Goal: Information Seeking & Learning: Find specific fact

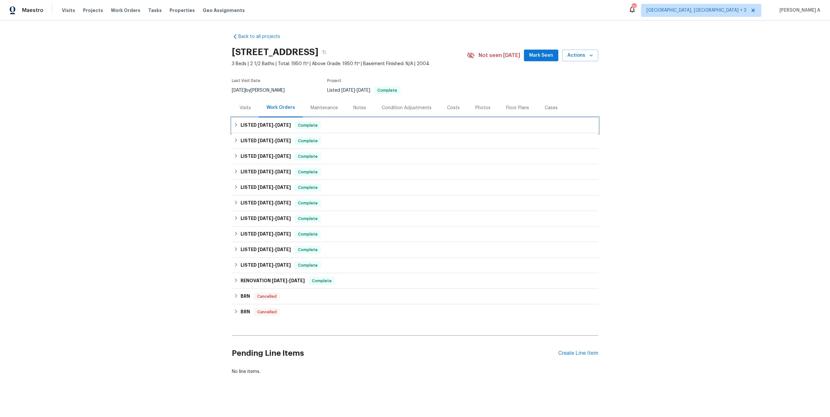
click at [262, 125] on span "8/13/25" at bounding box center [266, 125] width 16 height 5
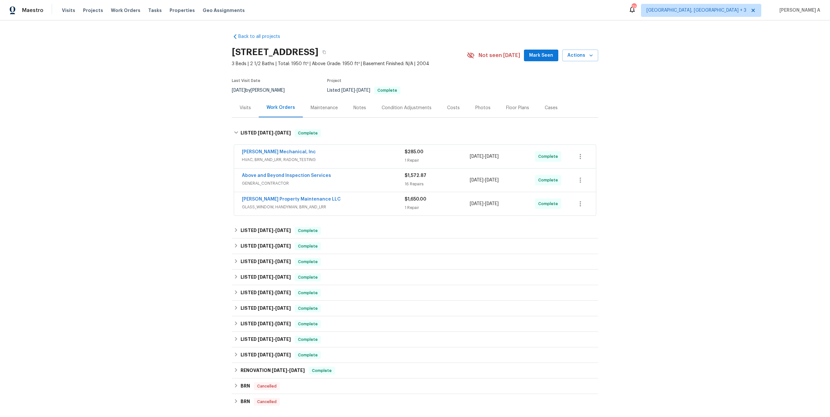
click at [340, 184] on span "GENERAL_CONTRACTOR" at bounding box center [323, 183] width 163 height 6
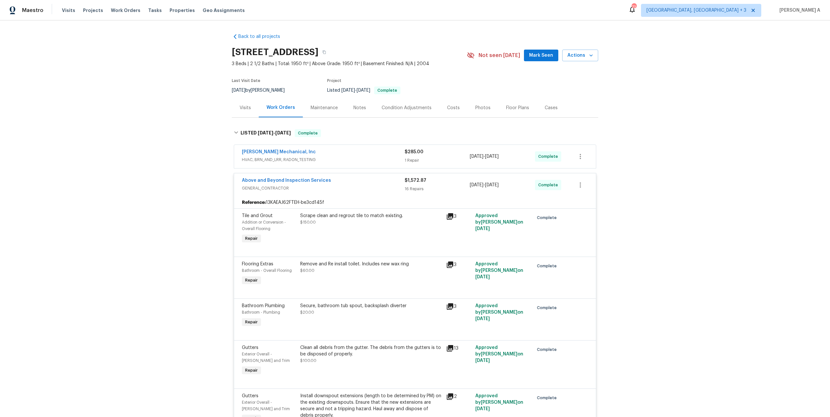
click at [341, 184] on div "Above and Beyond Inspection Services" at bounding box center [323, 181] width 163 height 8
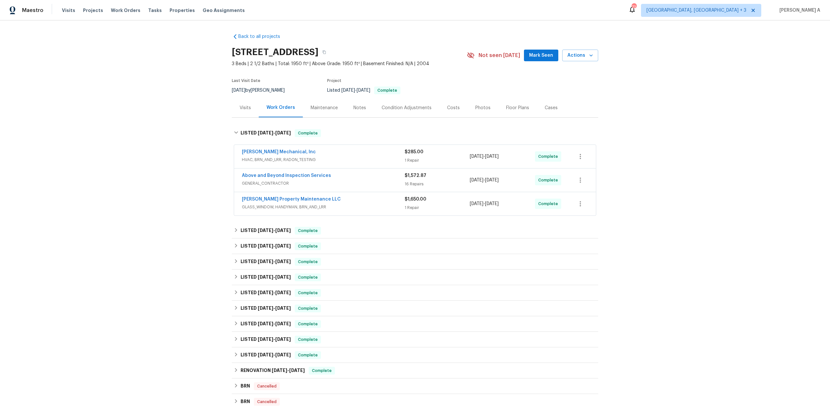
click at [250, 105] on div "Visits" at bounding box center [245, 108] width 11 height 6
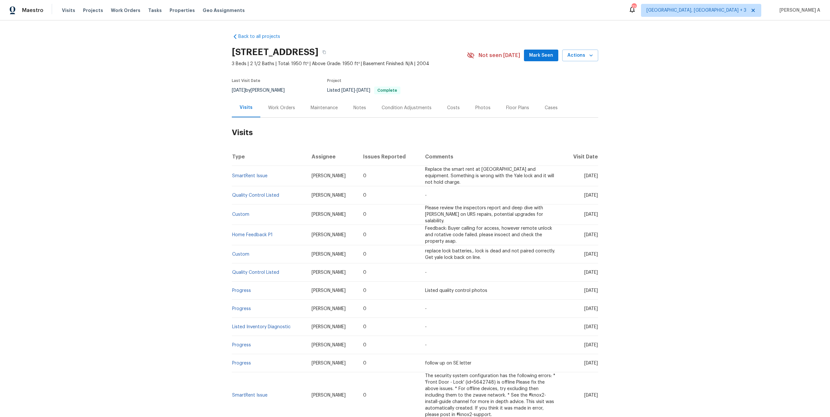
click at [275, 102] on div "Work Orders" at bounding box center [281, 107] width 42 height 19
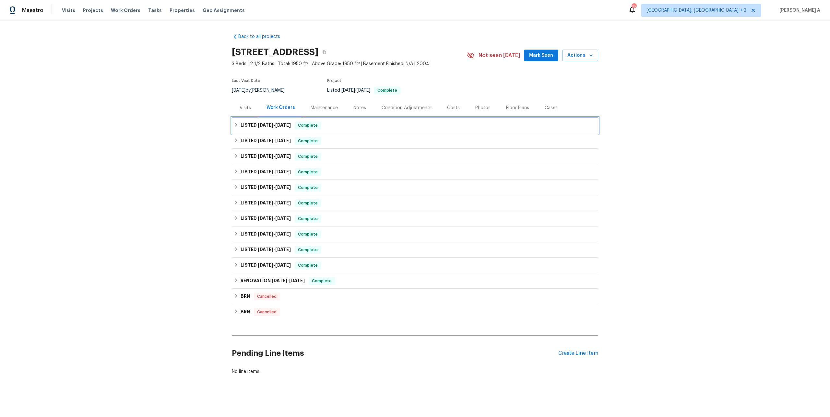
click at [289, 126] on span "8/18/25" at bounding box center [283, 125] width 16 height 5
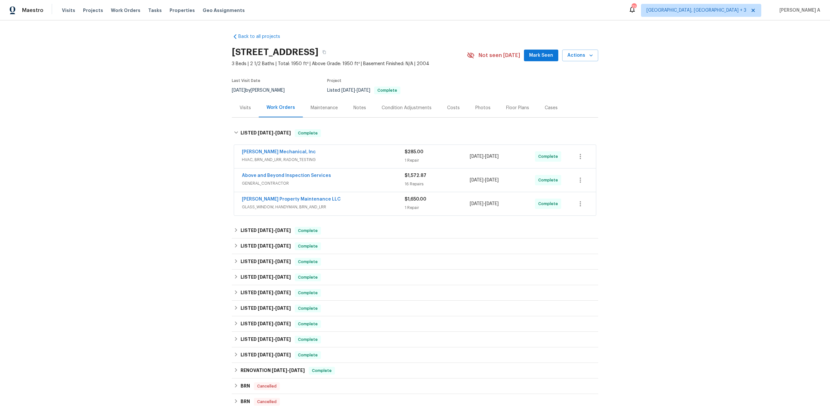
click at [312, 160] on span "HVAC, BRN_AND_LRR, RADON_TESTING" at bounding box center [323, 160] width 163 height 6
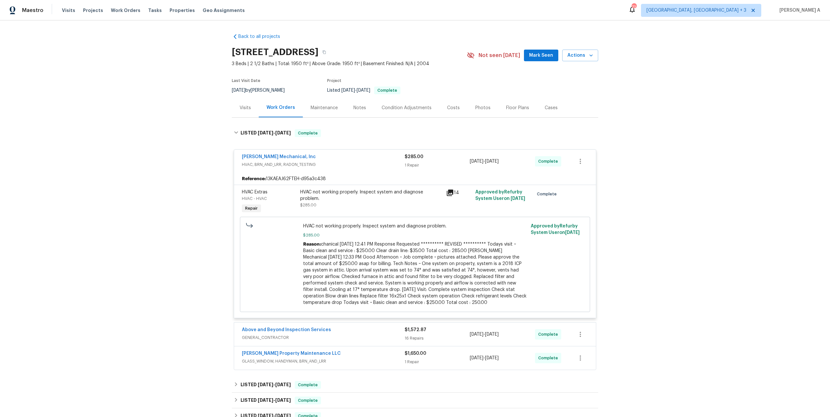
click at [313, 162] on span "HVAC, BRN_AND_LRR, RADON_TESTING" at bounding box center [323, 164] width 163 height 6
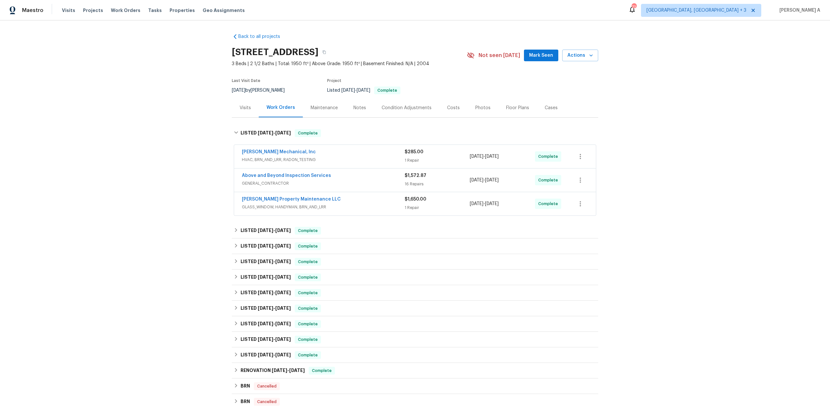
click at [319, 183] on span "GENERAL_CONTRACTOR" at bounding box center [323, 183] width 163 height 6
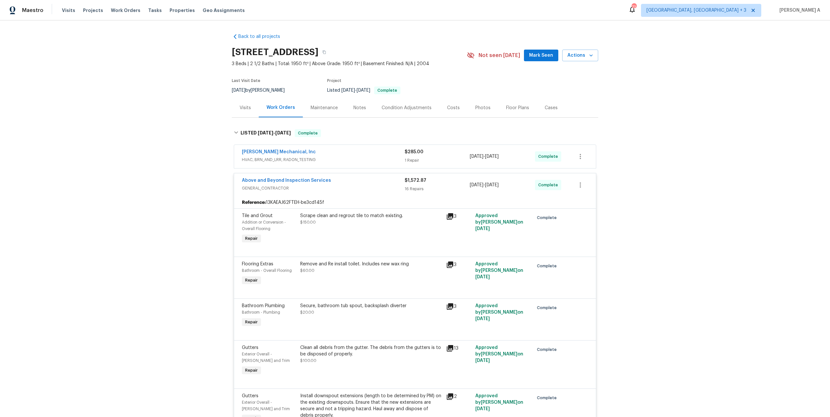
click at [330, 187] on span "GENERAL_CONTRACTOR" at bounding box center [323, 188] width 163 height 6
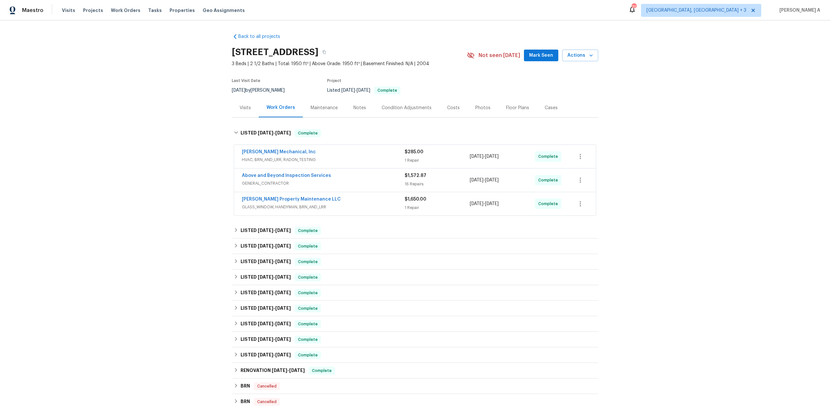
click at [333, 211] on div "Glen Property Maintenance LLC GLASS_WINDOW, HANDYMAN, BRN_AND_LRR" at bounding box center [323, 204] width 163 height 16
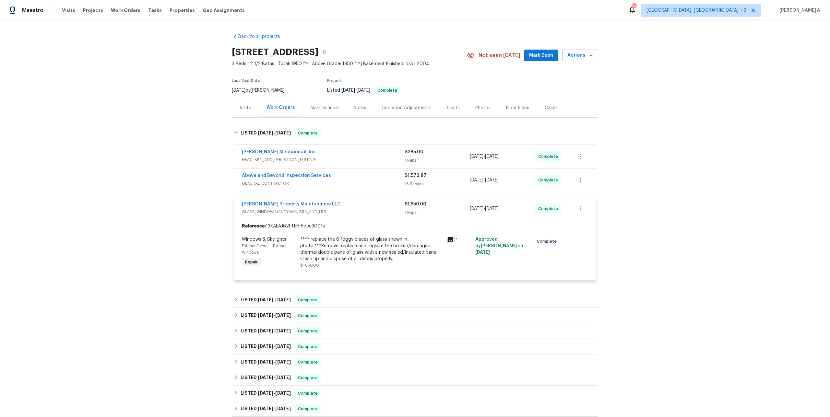
click at [333, 211] on span "GLASS_WINDOW, HANDYMAN, BRN_AND_LRR" at bounding box center [323, 212] width 163 height 6
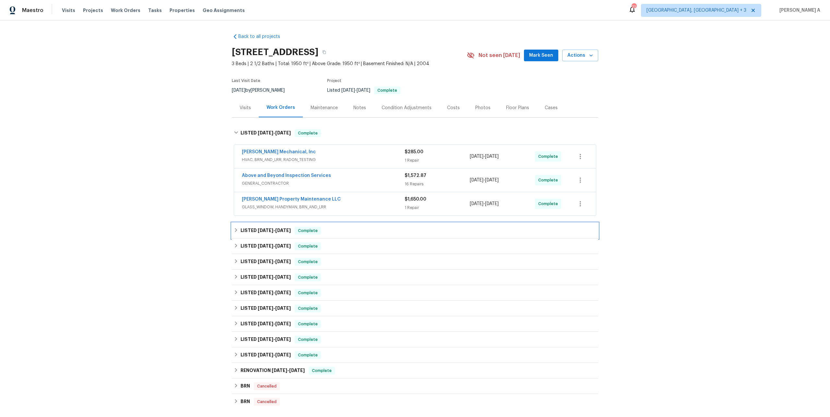
click at [333, 230] on div "LISTED 8/4/25 - 8/6/25 Complete" at bounding box center [415, 231] width 362 height 8
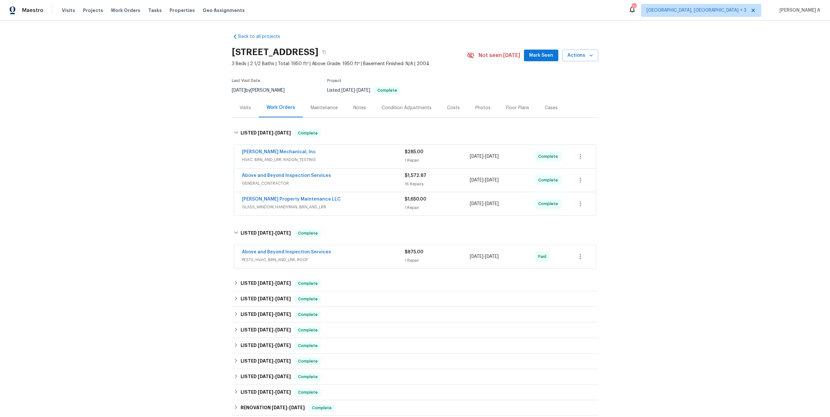
click at [342, 258] on span "PESTS, HVAC, BRN_AND_LRR, ROOF" at bounding box center [323, 260] width 163 height 6
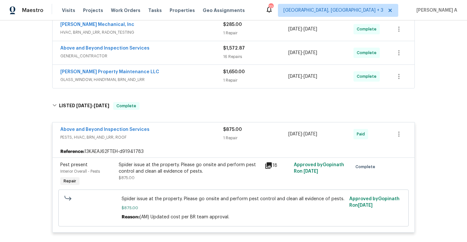
scroll to position [114, 0]
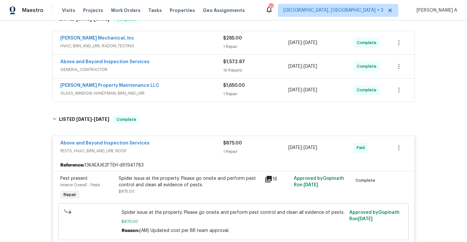
click at [159, 140] on div "Above and Beyond Inspection Services" at bounding box center [141, 144] width 163 height 8
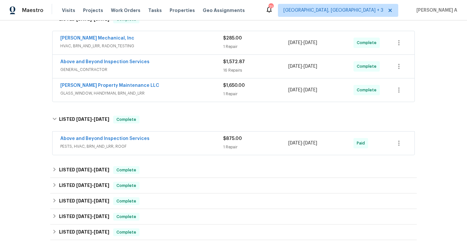
scroll to position [0, 0]
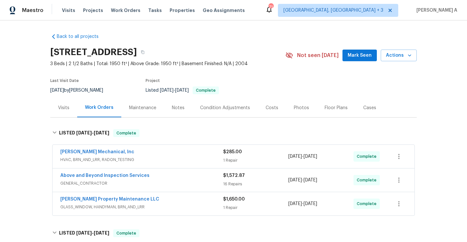
click at [73, 104] on div "Visits" at bounding box center [63, 107] width 27 height 19
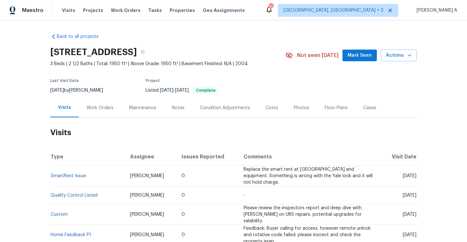
click at [98, 105] on div "Work Orders" at bounding box center [100, 108] width 27 height 6
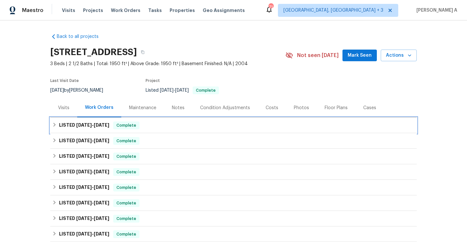
click at [101, 123] on span "8/18/25" at bounding box center [102, 125] width 16 height 5
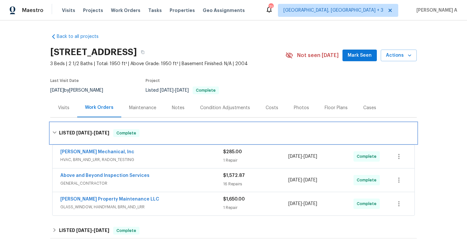
scroll to position [39, 0]
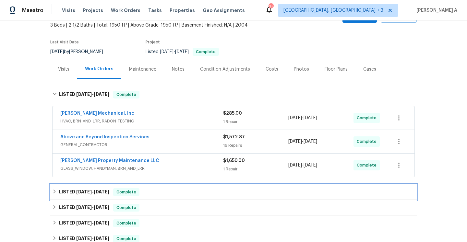
click at [135, 193] on span "Complete" at bounding box center [126, 192] width 25 height 6
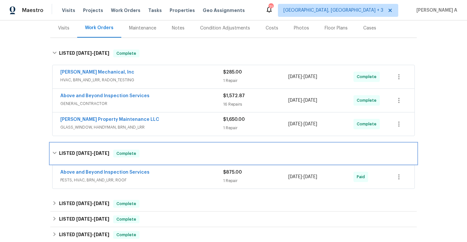
scroll to position [83, 0]
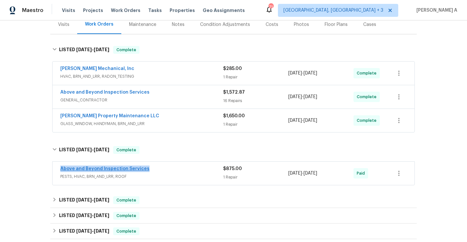
drag, startPoint x: 150, startPoint y: 170, endPoint x: 60, endPoint y: 171, distance: 89.8
click at [60, 171] on div "Above and Beyond Inspection Services" at bounding box center [141, 170] width 163 height 8
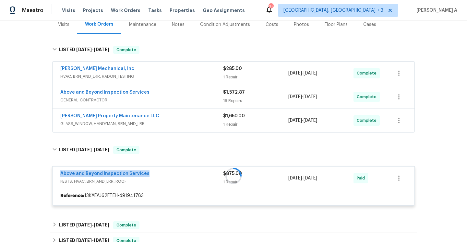
copy link "Above and Beyond Inspection Services"
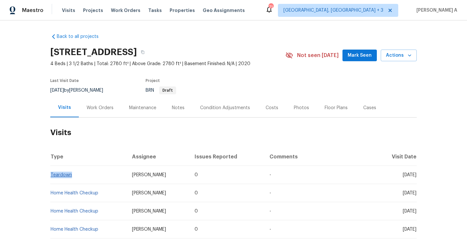
drag, startPoint x: 72, startPoint y: 177, endPoint x: 51, endPoint y: 177, distance: 21.1
click at [51, 177] on td "Teardown" at bounding box center [88, 175] width 77 height 18
copy link "Teardown"
click at [102, 111] on div "Work Orders" at bounding box center [100, 108] width 27 height 6
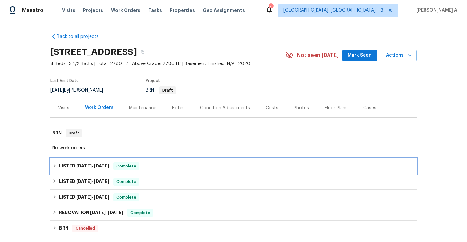
click at [100, 163] on h6 "LISTED 5/12/25 - 5/19/25" at bounding box center [84, 166] width 50 height 8
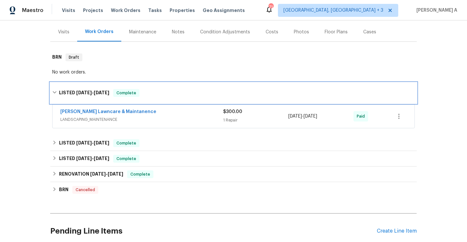
scroll to position [82, 0]
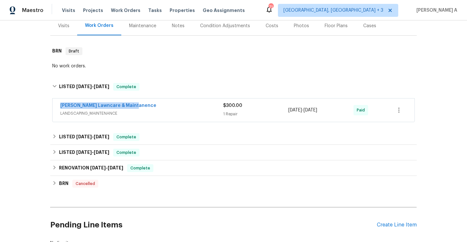
drag, startPoint x: 57, startPoint y: 105, endPoint x: 137, endPoint y: 106, distance: 80.1
click at [137, 106] on div "Godinez Lawncare & Maintanence LANDSCAPING_MAINTENANCE $300.00 1 Repair 5/16/20…" at bounding box center [234, 110] width 362 height 23
copy link "Godinez Lawncare & Maintanence"
click at [139, 107] on div "Godinez Lawncare & Maintanence" at bounding box center [141, 106] width 163 height 8
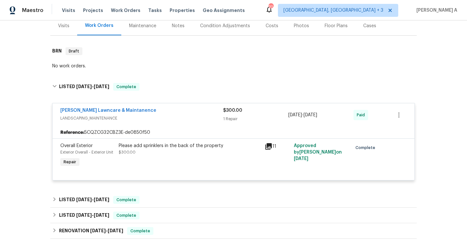
click at [67, 22] on div "Visits" at bounding box center [63, 25] width 27 height 19
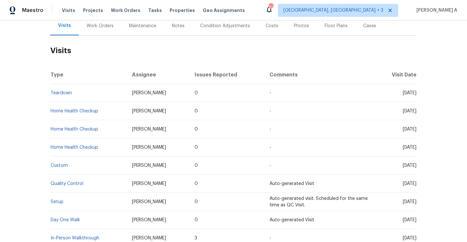
scroll to position [82, 0]
click at [70, 92] on link "Teardown" at bounding box center [61, 93] width 21 height 5
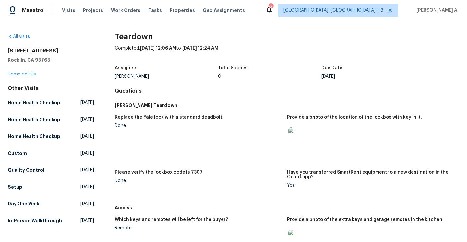
drag, startPoint x: 141, startPoint y: 47, endPoint x: 236, endPoint y: 47, distance: 95.0
click at [236, 47] on div "Completed: 8/19/2025, 12:06 AM to 8/19/2025, 12:24 AM" at bounding box center [287, 53] width 344 height 17
click at [303, 132] on img at bounding box center [298, 137] width 21 height 21
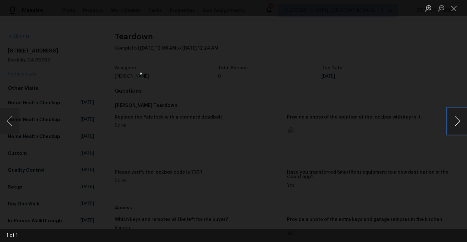
click at [459, 122] on button "Next image" at bounding box center [456, 121] width 19 height 26
click at [454, 12] on button "Close lightbox" at bounding box center [453, 8] width 13 height 11
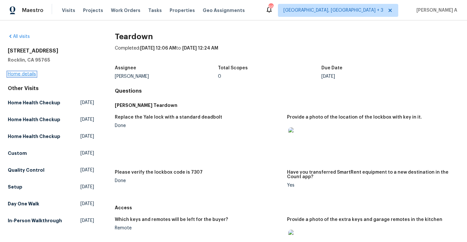
click at [24, 72] on link "Home details" at bounding box center [22, 74] width 28 height 5
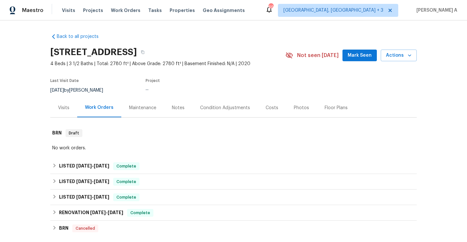
click at [42, 97] on div "Back to all projects 3424 Hidden Ranch Loop, Rocklin, CA 95765 4 Beds | 3 1/2 B…" at bounding box center [233, 131] width 467 height 222
click at [61, 105] on div "Visits" at bounding box center [63, 108] width 11 height 6
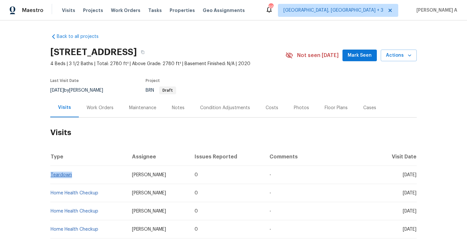
drag, startPoint x: 76, startPoint y: 175, endPoint x: 51, endPoint y: 175, distance: 24.6
click at [51, 175] on td "Teardown" at bounding box center [88, 175] width 77 height 18
copy link "Teardown"
click at [62, 173] on link "Teardown" at bounding box center [61, 175] width 21 height 5
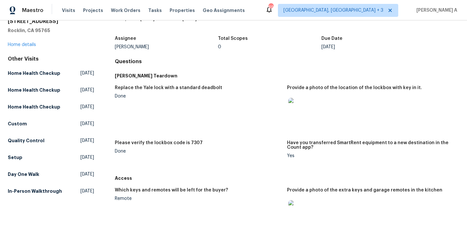
scroll to position [32, 0]
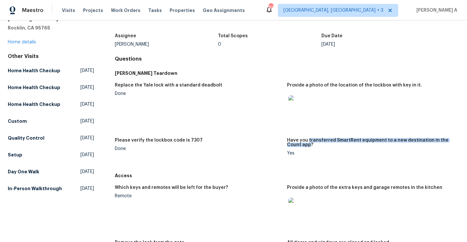
drag, startPoint x: 307, startPoint y: 140, endPoint x: 294, endPoint y: 145, distance: 14.2
click at [294, 145] on h5 "Have you transferred SmartRent equipment to a new destination in the Count app?" at bounding box center [370, 142] width 167 height 9
copy h5 "transferred SmartRent equipment to a new destination in the Count app"
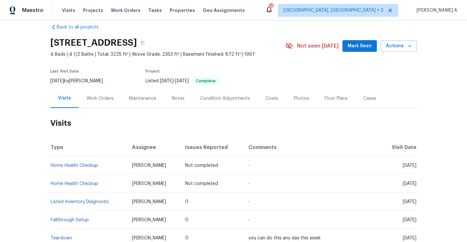
scroll to position [25, 0]
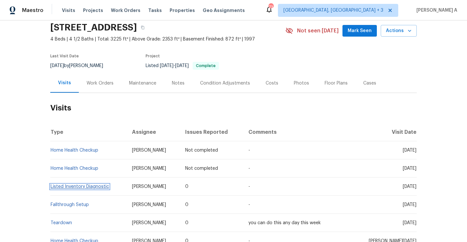
click at [98, 188] on link "Listed Inventory Diagnostic" at bounding box center [80, 186] width 58 height 5
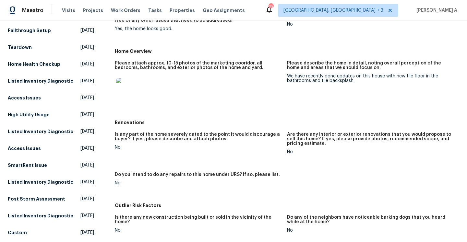
scroll to position [108, 0]
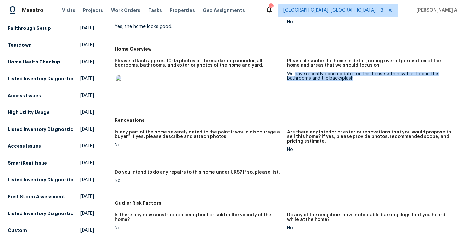
drag, startPoint x: 295, startPoint y: 74, endPoint x: 355, endPoint y: 77, distance: 60.7
click at [356, 77] on div "We have recently done updates on this house with new tile floor in the bathroom…" at bounding box center [370, 76] width 167 height 9
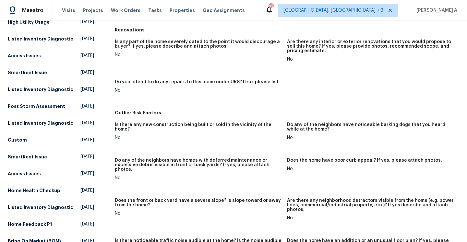
scroll to position [0, 0]
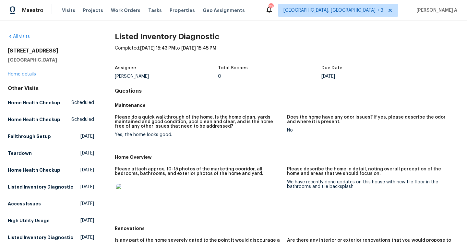
click at [31, 72] on div "[STREET_ADDRESS][PERSON_NAME] Home details" at bounding box center [51, 63] width 86 height 30
click at [34, 74] on link "Home details" at bounding box center [22, 74] width 28 height 5
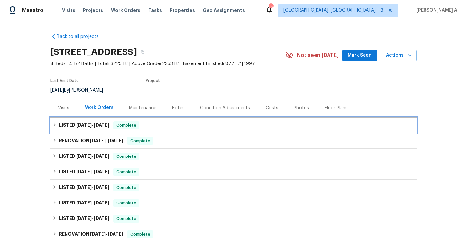
click at [133, 127] on span "Complete" at bounding box center [126, 125] width 25 height 6
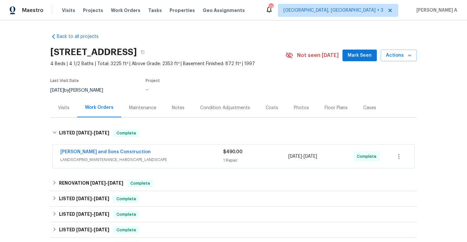
click at [136, 154] on div "[PERSON_NAME] and Sons Construction" at bounding box center [141, 153] width 163 height 8
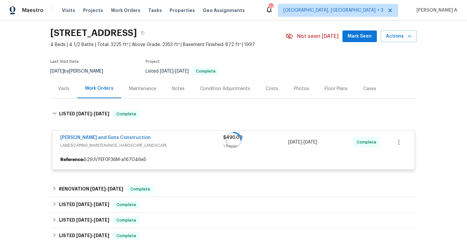
scroll to position [92, 0]
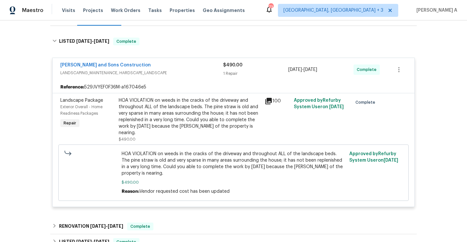
click at [151, 71] on span "LANDSCAPING_MAINTENANCE, HARDSCAPE_LANDSCAPE" at bounding box center [141, 73] width 163 height 6
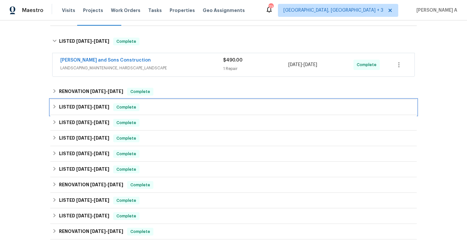
click at [149, 101] on div "LISTED [DATE] - [DATE] Complete" at bounding box center [233, 108] width 366 height 16
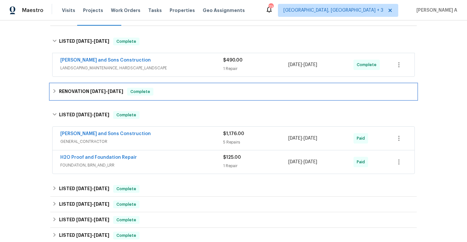
click at [153, 88] on div "Complete" at bounding box center [140, 92] width 26 height 8
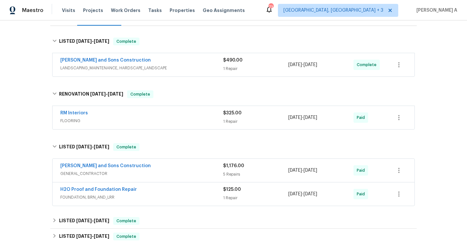
click at [155, 115] on div "RM Interiors" at bounding box center [141, 114] width 163 height 8
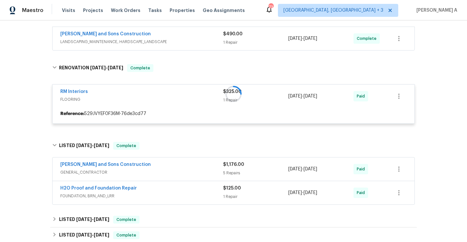
scroll to position [123, 0]
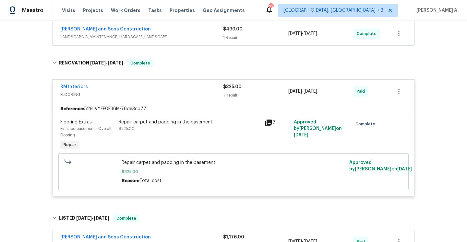
click at [202, 117] on div "Repair carpet and padding in the basement $325.00" at bounding box center [190, 135] width 146 height 36
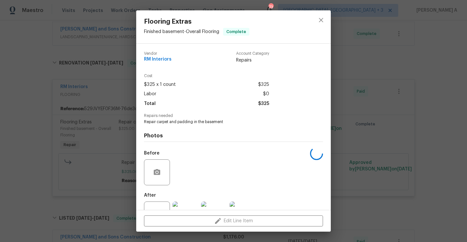
scroll to position [24, 0]
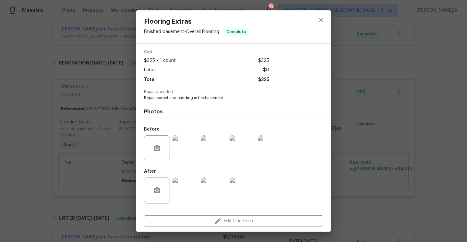
click at [184, 159] on img at bounding box center [185, 149] width 26 height 26
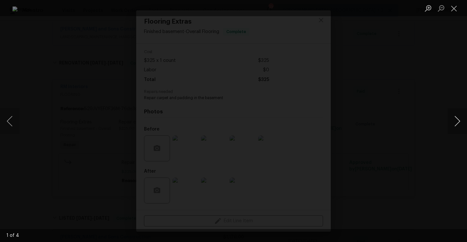
click at [452, 124] on button "Next image" at bounding box center [456, 121] width 19 height 26
click at [448, 108] on button "Next image" at bounding box center [456, 121] width 19 height 26
click at [437, 93] on div "Lightbox" at bounding box center [233, 121] width 467 height 242
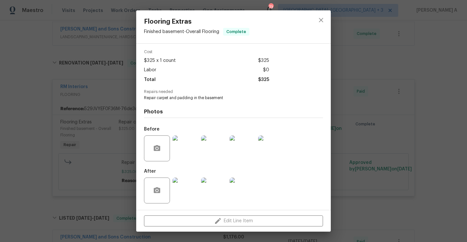
click at [437, 93] on div "Flooring Extras Finished basement - Overall Flooring Complete Vendor RM Interio…" at bounding box center [233, 121] width 467 height 242
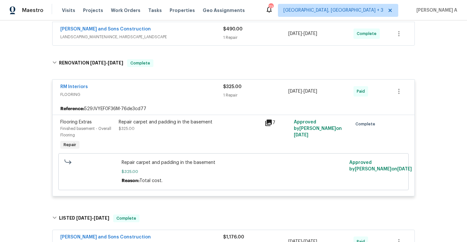
click at [177, 88] on div "RM Interiors" at bounding box center [141, 88] width 163 height 8
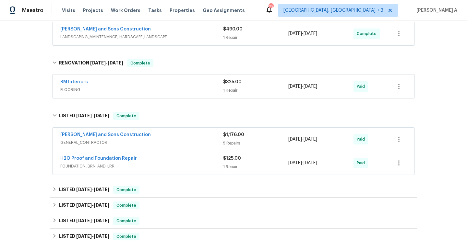
click at [177, 136] on div "Reyes and Sons Construction" at bounding box center [141, 136] width 163 height 8
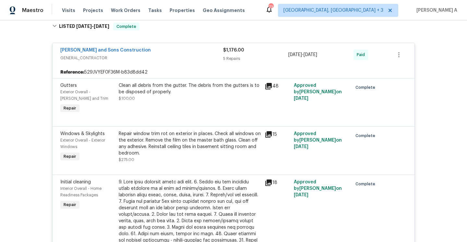
scroll to position [199, 0]
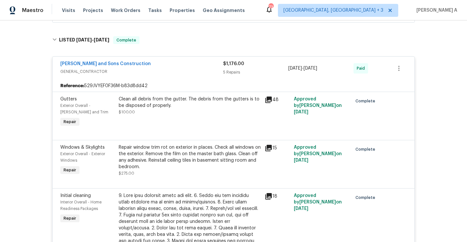
click at [161, 68] on span "GENERAL_CONTRACTOR" at bounding box center [141, 71] width 163 height 6
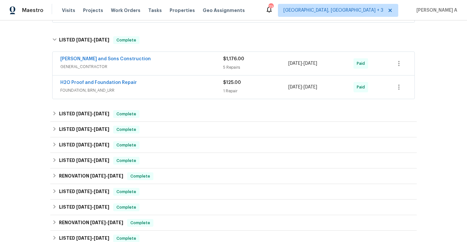
click at [165, 89] on span "FOUNDATION, BRN_AND_LRR" at bounding box center [141, 90] width 163 height 6
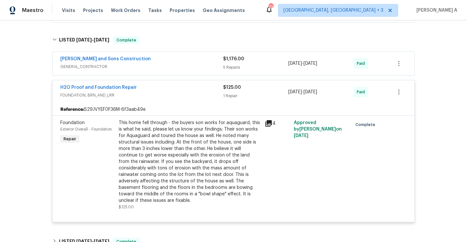
click at [165, 89] on div "H2O Proof and Foundation Repair" at bounding box center [141, 88] width 163 height 8
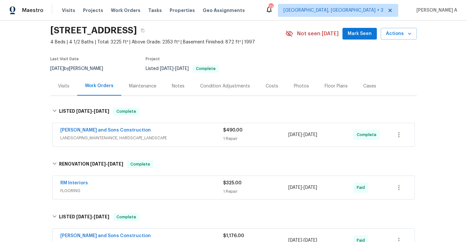
scroll to position [0, 0]
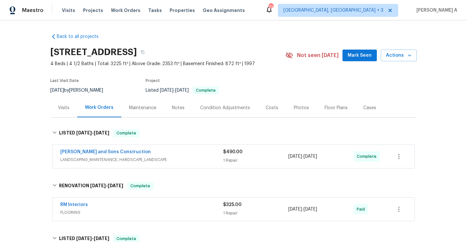
click at [66, 109] on div "Visits" at bounding box center [63, 108] width 11 height 6
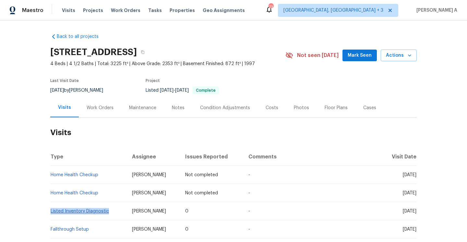
drag, startPoint x: 110, startPoint y: 211, endPoint x: 51, endPoint y: 210, distance: 58.7
click at [51, 210] on td "Listed Inventory Diagnostic" at bounding box center [88, 211] width 77 height 18
copy link "Listed Inventory Diagnostic"
click at [95, 106] on div "Work Orders" at bounding box center [100, 108] width 27 height 6
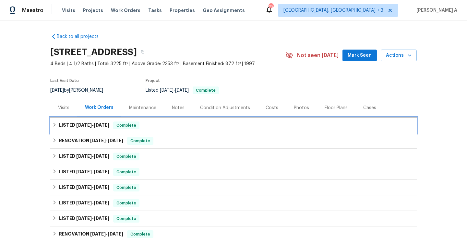
click at [105, 130] on div "LISTED 8/1/25 - 8/5/25 Complete" at bounding box center [233, 126] width 366 height 16
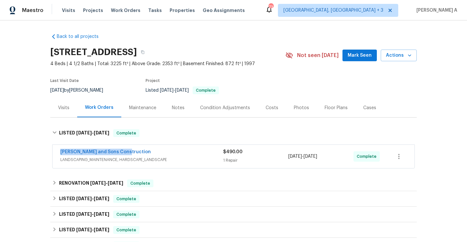
drag, startPoint x: 126, startPoint y: 154, endPoint x: 58, endPoint y: 154, distance: 67.8
click at [58, 154] on div "Reyes and Sons Construction LANDSCAPING_MAINTENANCE, HARDSCAPE_LANDSCAPE $490.0…" at bounding box center [234, 156] width 362 height 23
copy link "Reyes and Sons Construction"
click at [143, 154] on div "Reyes and Sons Construction" at bounding box center [141, 153] width 163 height 8
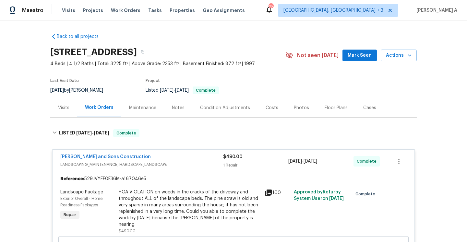
click at [203, 160] on div "Reyes and Sons Construction" at bounding box center [141, 158] width 163 height 8
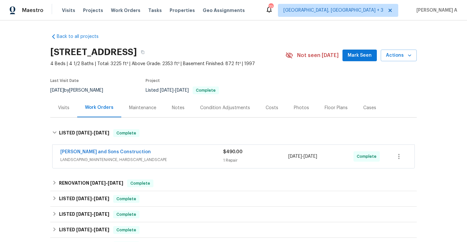
click at [68, 112] on div "Visits" at bounding box center [63, 107] width 27 height 19
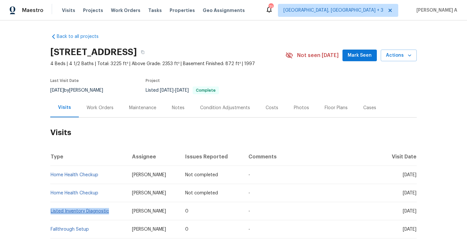
drag, startPoint x: 112, startPoint y: 211, endPoint x: 50, endPoint y: 210, distance: 61.6
click at [50, 210] on td "Listed Inventory Diagnostic" at bounding box center [88, 211] width 77 height 18
copy link "Listed Inventory Diagnostic"
click at [91, 212] on link "Listed Inventory Diagnostic" at bounding box center [80, 211] width 58 height 5
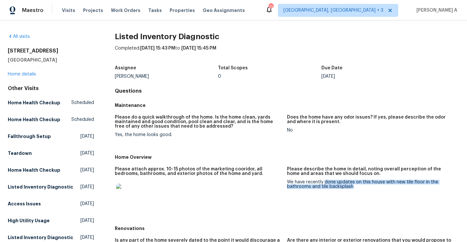
drag, startPoint x: 324, startPoint y: 183, endPoint x: 359, endPoint y: 185, distance: 34.4
click at [359, 185] on div "We have recently done updates on this house with new tile floor in the bathroom…" at bounding box center [370, 184] width 167 height 9
copy div "done updates on this house with new tile floor in the bathrooms and tile backsp…"
click at [28, 75] on link "Home details" at bounding box center [22, 74] width 28 height 5
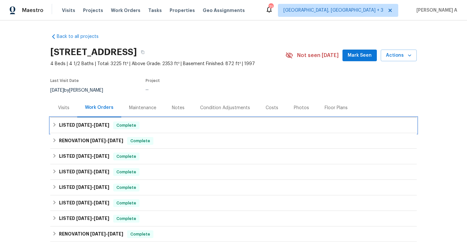
click at [90, 126] on span "8/1/25 - 8/5/25" at bounding box center [92, 125] width 33 height 5
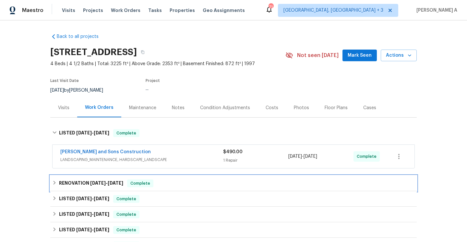
click at [112, 186] on h6 "RENOVATION 6/22/25 - 6/26/25" at bounding box center [91, 184] width 64 height 8
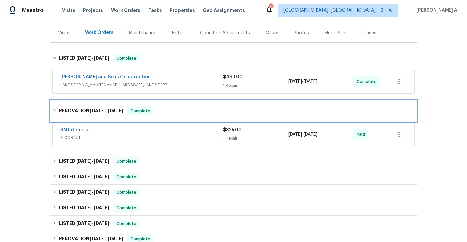
scroll to position [100, 0]
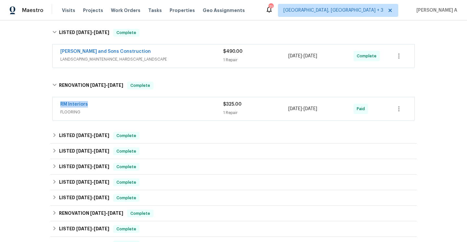
drag, startPoint x: 93, startPoint y: 106, endPoint x: 59, endPoint y: 106, distance: 33.7
click at [59, 106] on div "RM Interiors FLOORING $325.00 1 Repair 6/22/2025 - 6/26/2025 Paid" at bounding box center [234, 108] width 362 height 23
copy link "RM Interiors"
click at [165, 104] on div "RM Interiors" at bounding box center [141, 105] width 163 height 8
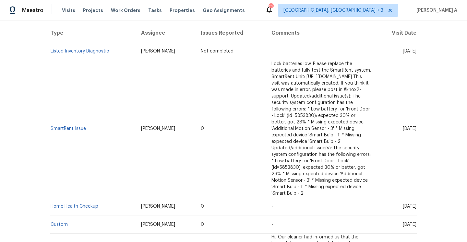
scroll to position [131, 0]
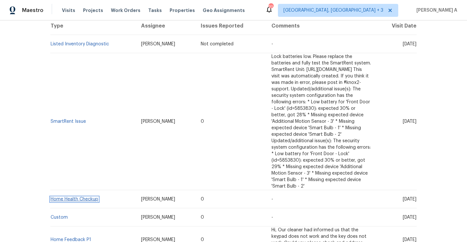
click at [91, 197] on link "Home Health Checkup" at bounding box center [75, 199] width 48 height 5
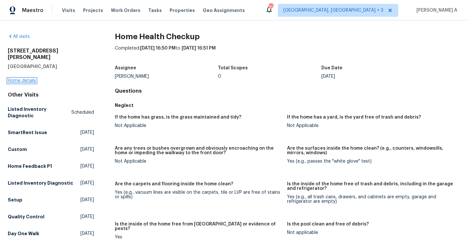
click at [29, 78] on link "Home details" at bounding box center [22, 80] width 28 height 5
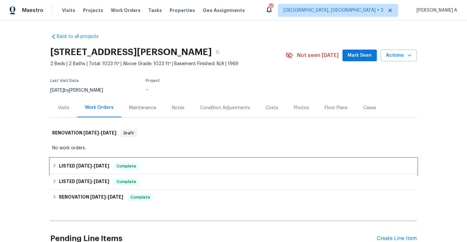
click at [136, 170] on span "Complete" at bounding box center [126, 166] width 25 height 6
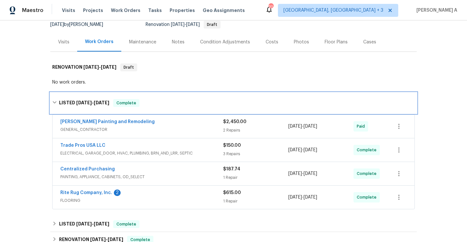
scroll to position [68, 0]
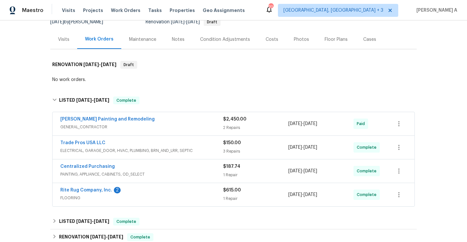
click at [152, 171] on div "Centralized Purchasing" at bounding box center [141, 167] width 163 height 8
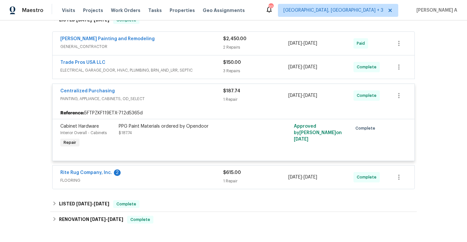
click at [157, 102] on span "PAINTING, APPLIANCE, CABINETS, OD_SELECT" at bounding box center [141, 99] width 163 height 6
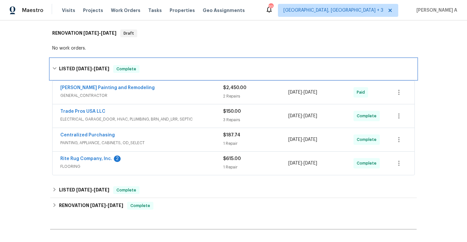
click at [146, 79] on div "LISTED 4/25/25 - 7/11/25 Complete" at bounding box center [233, 69] width 366 height 21
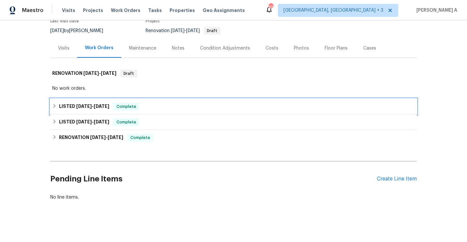
scroll to position [55, 0]
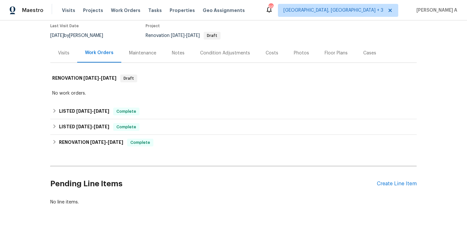
click at [67, 63] on div "Visits" at bounding box center [63, 52] width 27 height 19
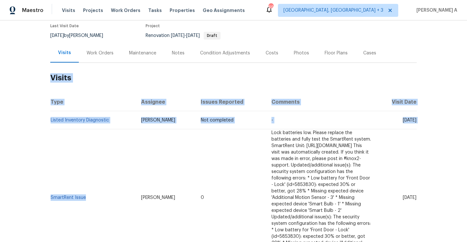
drag, startPoint x: 89, startPoint y: 190, endPoint x: 49, endPoint y: 189, distance: 40.2
click at [49, 189] on div "Back to all projects 161 Old Montgomery Hwy Apt B, Vestavia Hills, AL 35216 2 B…" at bounding box center [233, 131] width 467 height 222
click at [91, 181] on td "SmartRent Issue" at bounding box center [93, 197] width 86 height 137
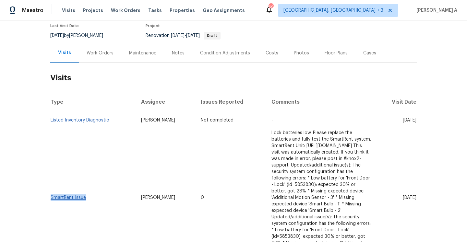
drag, startPoint x: 90, startPoint y: 189, endPoint x: 51, endPoint y: 188, distance: 39.9
click at [51, 188] on td "SmartRent Issue" at bounding box center [93, 197] width 86 height 137
copy link "SmartRent Issue"
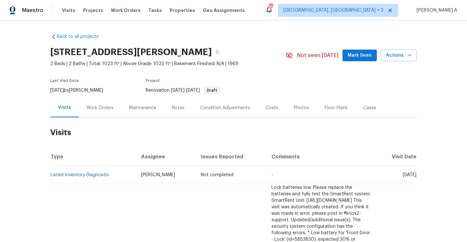
click at [89, 110] on div "Work Orders" at bounding box center [100, 107] width 42 height 19
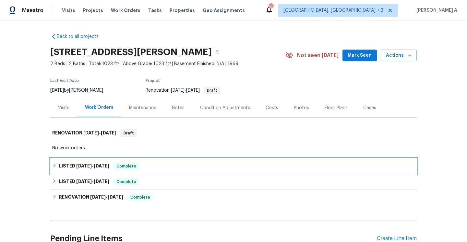
click at [107, 168] on span "7/11/25" at bounding box center [102, 166] width 16 height 5
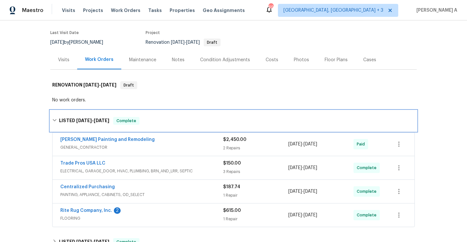
scroll to position [58, 0]
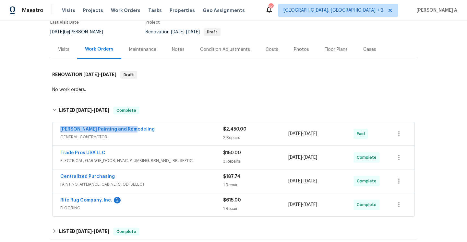
drag, startPoint x: 131, startPoint y: 137, endPoint x: 61, endPoint y: 138, distance: 70.3
click at [61, 134] on div "Carlos Painting and Remodeling" at bounding box center [141, 130] width 163 height 8
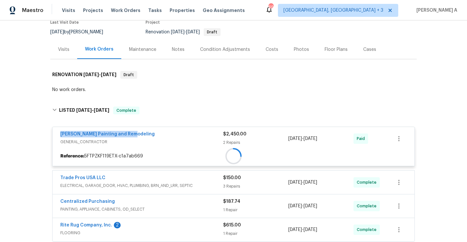
copy link "Carlos Painting and Remodeling"
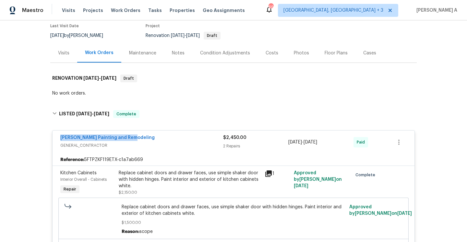
scroll to position [0, 0]
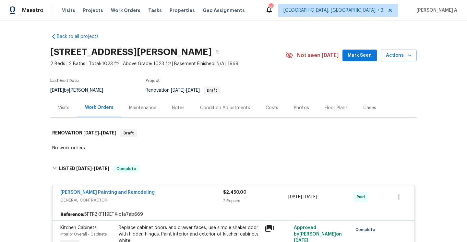
click at [77, 117] on div "Work Orders" at bounding box center [99, 107] width 44 height 19
click at [68, 117] on div "Visits" at bounding box center [63, 107] width 27 height 19
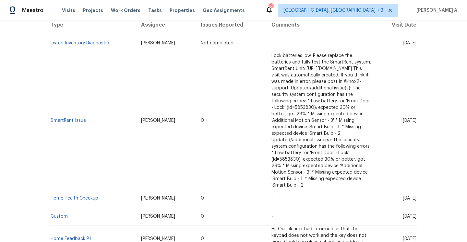
scroll to position [155, 0]
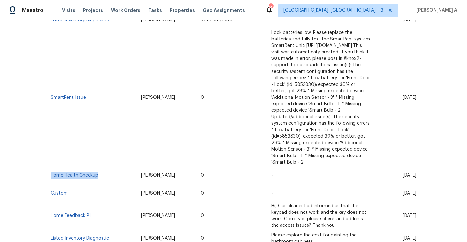
drag, startPoint x: 100, startPoint y: 150, endPoint x: 52, endPoint y: 150, distance: 48.3
click at [52, 166] on td "Home Health Checkup" at bounding box center [93, 175] width 86 height 18
copy link "Home Health Checkup"
click at [87, 166] on td "Home Health Checkup" at bounding box center [93, 175] width 86 height 18
click at [87, 173] on link "Home Health Checkup" at bounding box center [75, 175] width 48 height 5
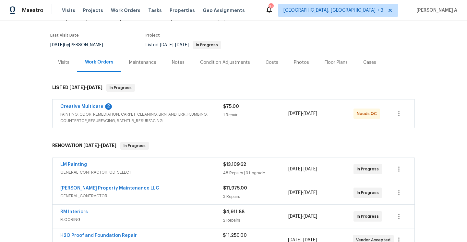
scroll to position [50, 0]
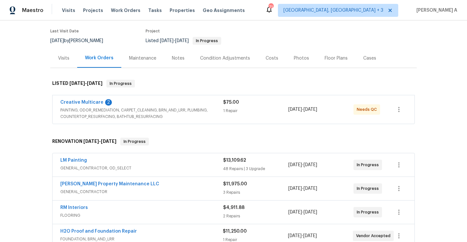
click at [179, 120] on div "Creative Multicare 2 PAINTING, ODOR_REMEDIATION, CARPET_CLEANING, BRN_AND_LRR, …" at bounding box center [234, 109] width 362 height 29
click at [178, 114] on span "PAINTING, ODOR_REMEDIATION, CARPET_CLEANING, BRN_AND_LRR, PLUMBING, COUNTERTOP_…" at bounding box center [141, 113] width 163 height 13
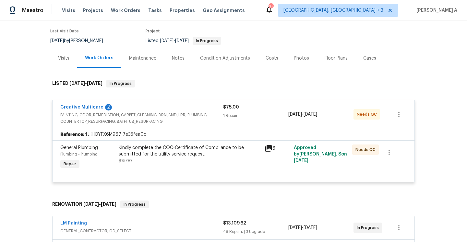
click at [178, 114] on span "PAINTING, ODOR_REMEDIATION, CARPET_CLEANING, BRN_AND_LRR, PLUMBING, COUNTERTOP_…" at bounding box center [141, 118] width 163 height 13
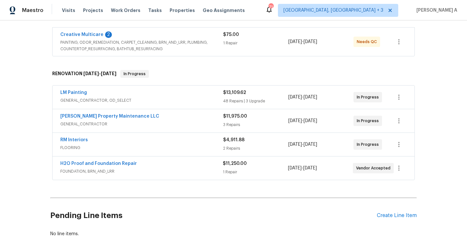
scroll to position [128, 0]
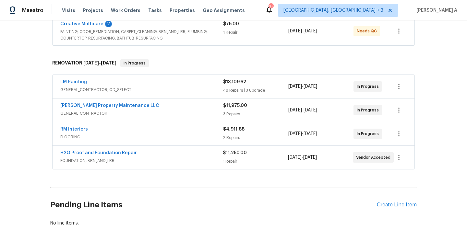
click at [195, 164] on span "FOUNDATION, BRN_AND_LRR" at bounding box center [141, 161] width 162 height 6
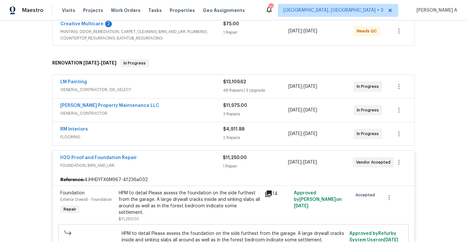
click at [195, 164] on span "FOUNDATION, BRN_AND_LRR" at bounding box center [141, 165] width 162 height 6
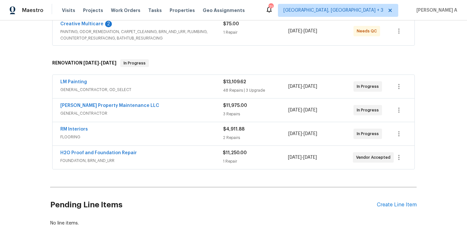
click at [172, 108] on div "[PERSON_NAME] Property Maintenance LLC" at bounding box center [141, 106] width 163 height 8
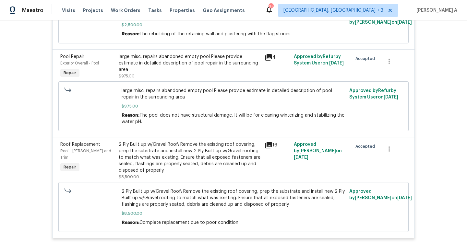
scroll to position [230, 0]
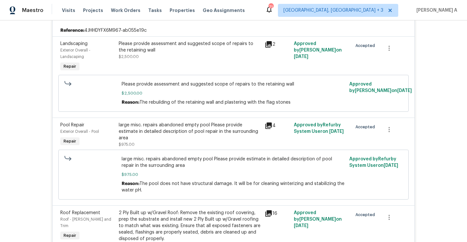
click at [217, 147] on div "large misc. repairs abandoned empty pool Please provide estimate in detailed de…" at bounding box center [190, 135] width 146 height 30
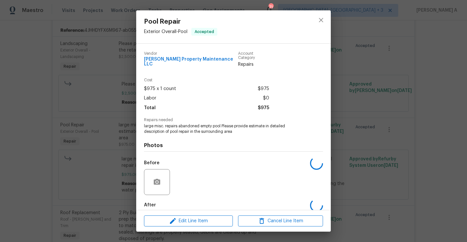
scroll to position [29, 0]
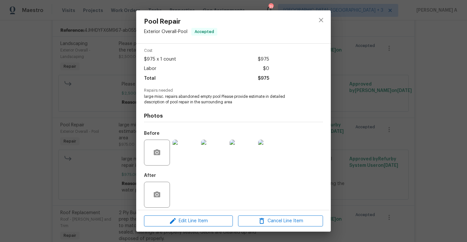
click at [179, 148] on img at bounding box center [185, 153] width 26 height 26
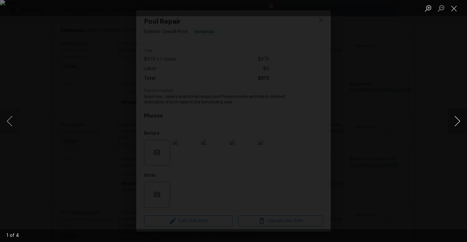
click at [456, 122] on button "Next image" at bounding box center [456, 121] width 19 height 26
click at [434, 98] on div "Lightbox" at bounding box center [233, 121] width 467 height 242
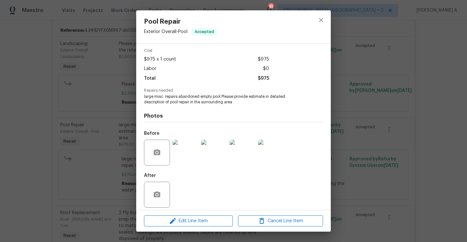
click at [355, 114] on div "Pool Repair Exterior Overall - Pool Accepted Vendor [PERSON_NAME] Property Main…" at bounding box center [233, 121] width 467 height 242
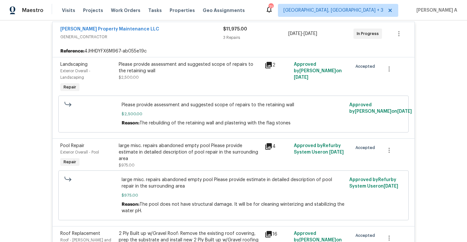
scroll to position [187, 0]
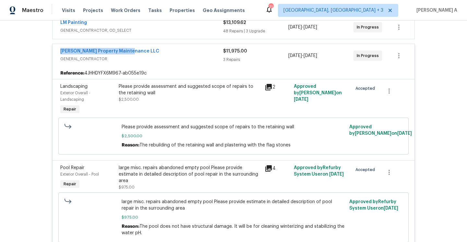
drag, startPoint x: 58, startPoint y: 52, endPoint x: 132, endPoint y: 52, distance: 74.6
click at [132, 52] on div "[PERSON_NAME] Property Maintenance LLC GENERAL_CONTRACTOR $11,975.00 3 Repairs …" at bounding box center [234, 55] width 362 height 23
copy link "[PERSON_NAME] Property Maintenance LLC"
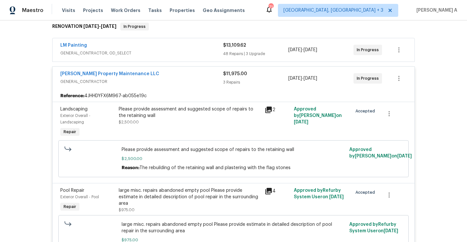
click at [142, 82] on span "GENERAL_CONTRACTOR" at bounding box center [141, 81] width 163 height 6
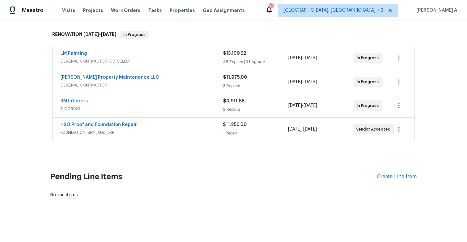
scroll to position [157, 0]
click at [142, 59] on span "GENERAL_CONTRACTOR, OD_SELECT" at bounding box center [141, 61] width 163 height 6
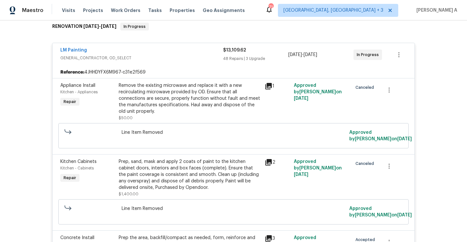
click at [142, 57] on span "GENERAL_CONTRACTOR, OD_SELECT" at bounding box center [141, 58] width 163 height 6
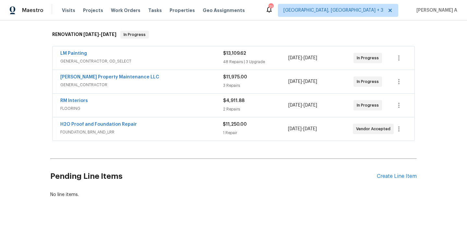
click at [147, 86] on span "GENERAL_CONTRACTOR" at bounding box center [141, 85] width 163 height 6
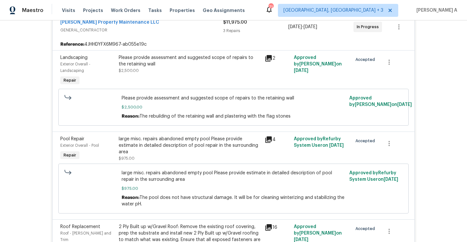
scroll to position [241, 0]
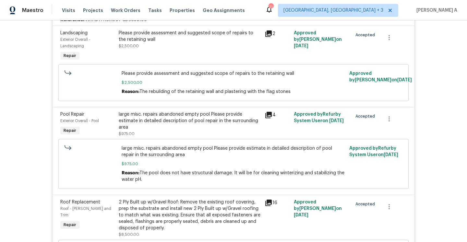
click at [148, 123] on div "large misc. repairs abandoned empty pool Please provide estimate in detailed de…" at bounding box center [190, 120] width 142 height 19
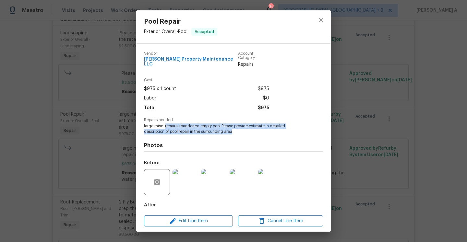
drag, startPoint x: 165, startPoint y: 123, endPoint x: 234, endPoint y: 126, distance: 69.1
click at [234, 125] on span "large misc. repairs abandoned empty pool Please provide estimate in detailed de…" at bounding box center [224, 129] width 161 height 11
click at [234, 126] on span "large misc. repairs abandoned empty pool Please provide estimate in detailed de…" at bounding box center [224, 129] width 161 height 11
drag, startPoint x: 144, startPoint y: 122, endPoint x: 221, endPoint y: 120, distance: 76.9
click at [221, 124] on span "large misc. repairs abandoned empty pool Please provide estimate in detailed de…" at bounding box center [224, 129] width 161 height 11
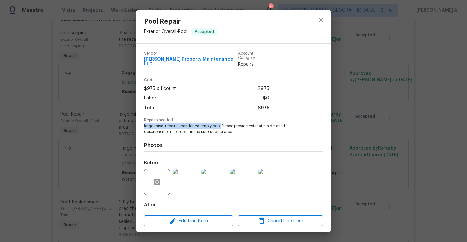
copy span "large misc. repairs abandoned empty pool"
